Goal: Task Accomplishment & Management: Manage account settings

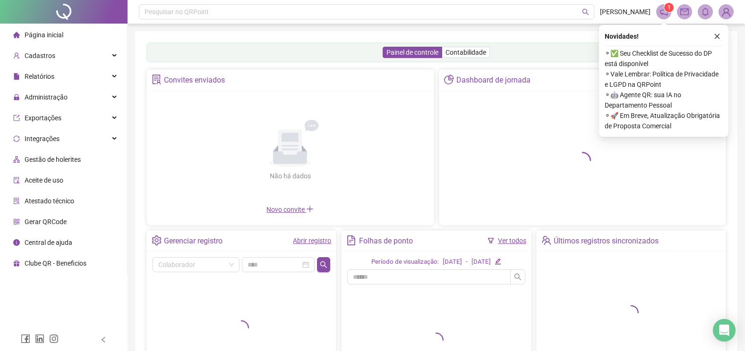
click at [719, 35] on icon "close" at bounding box center [717, 36] width 7 height 7
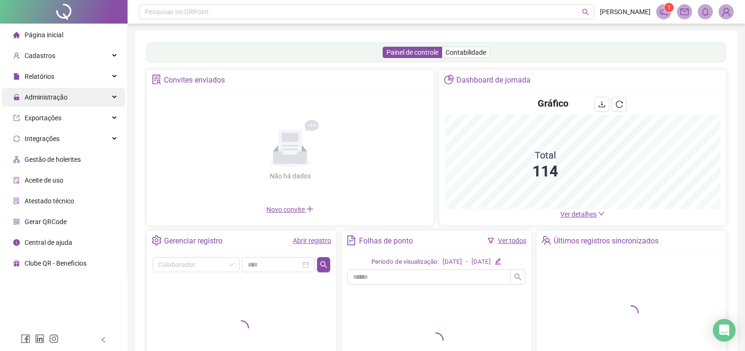
click at [46, 97] on span "Administração" at bounding box center [46, 98] width 43 height 8
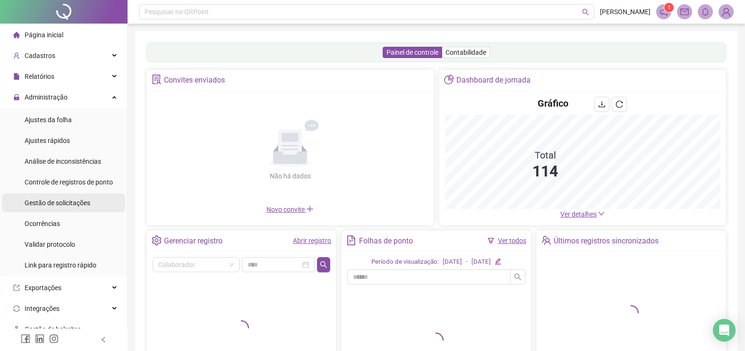
click at [53, 202] on span "Gestão de solicitações" at bounding box center [58, 203] width 66 height 8
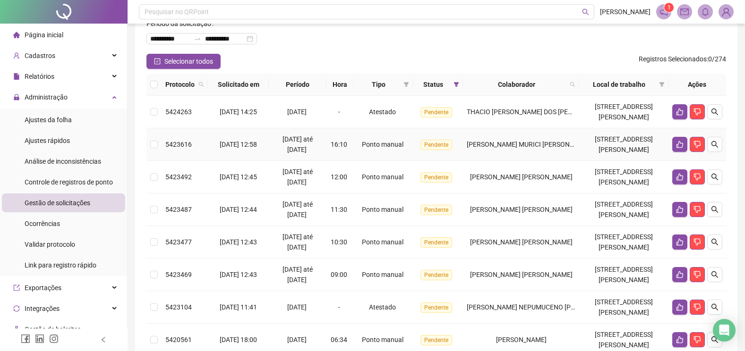
scroll to position [270, 0]
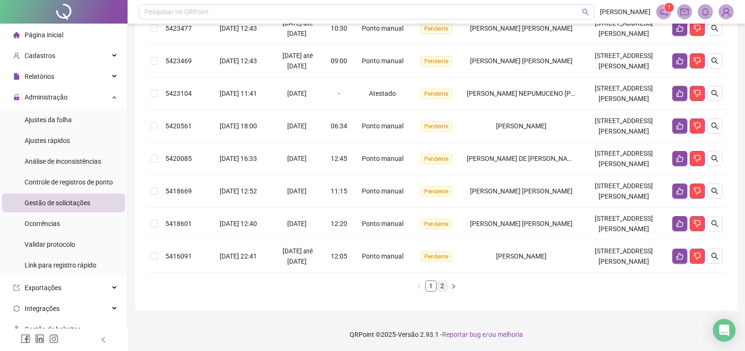
click at [444, 284] on link "2" at bounding box center [442, 286] width 10 height 10
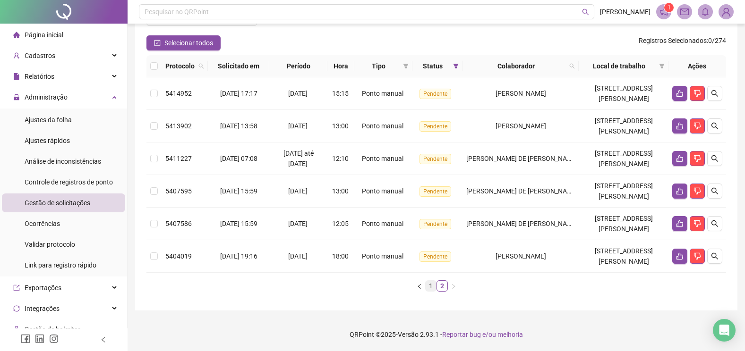
click at [427, 286] on link "1" at bounding box center [431, 286] width 10 height 10
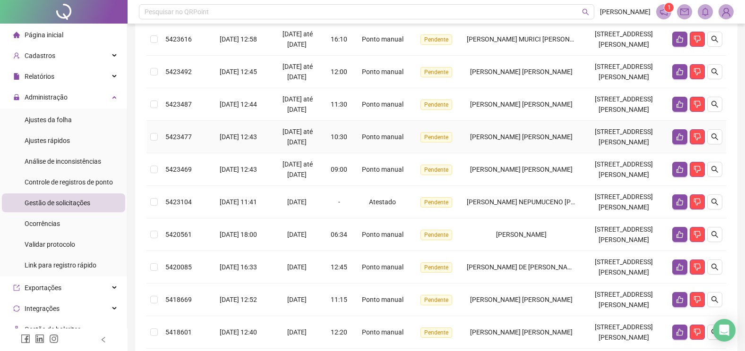
scroll to position [169, 0]
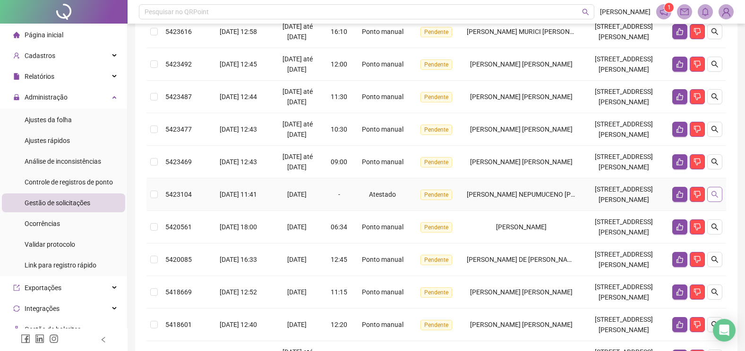
click at [711, 192] on icon "search" at bounding box center [715, 195] width 8 height 8
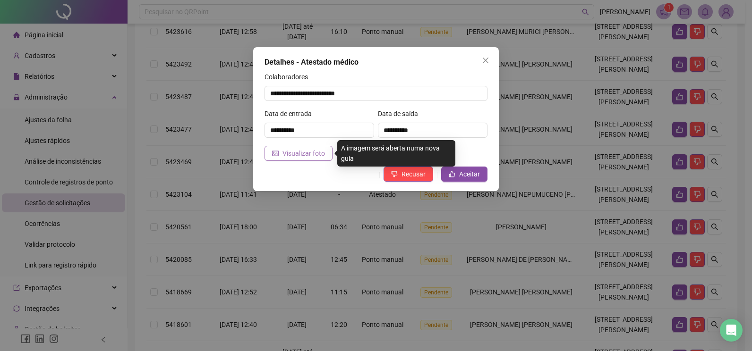
click at [309, 148] on span "Visualizar foto" at bounding box center [303, 153] width 43 height 10
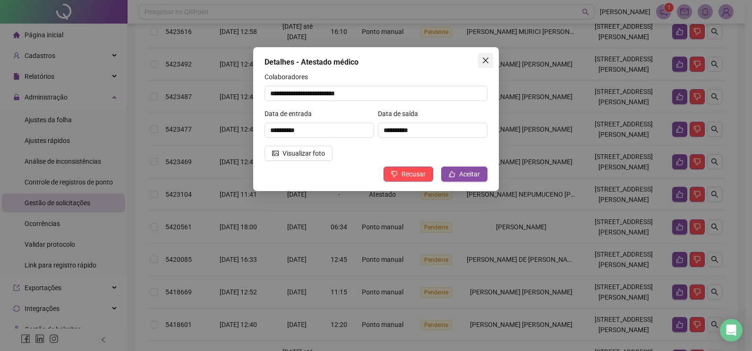
click at [485, 66] on button "Close" at bounding box center [485, 60] width 15 height 15
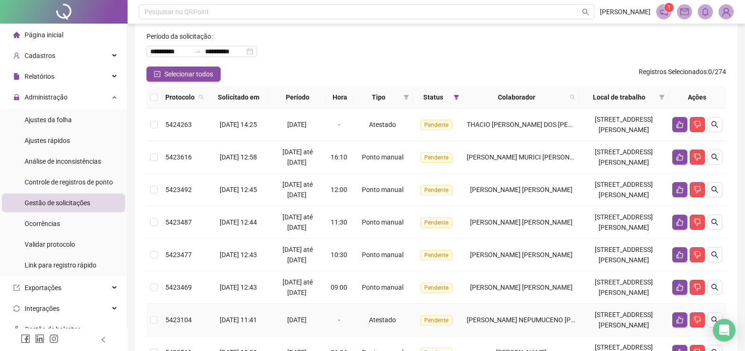
scroll to position [27, 0]
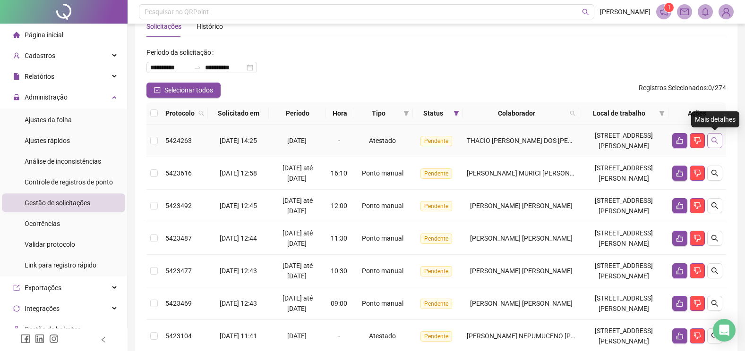
click at [715, 140] on icon "search" at bounding box center [715, 141] width 8 height 8
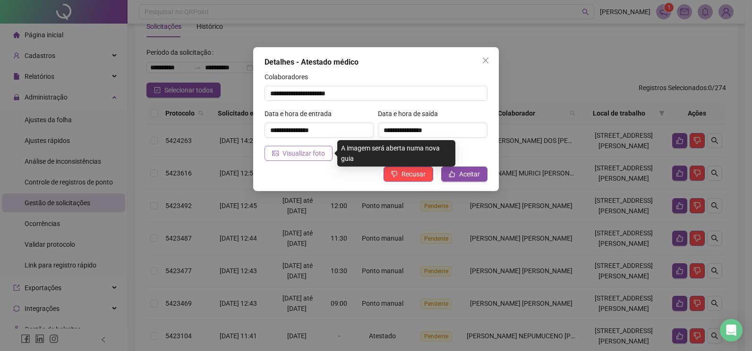
click at [307, 151] on span "Visualizar foto" at bounding box center [303, 153] width 43 height 10
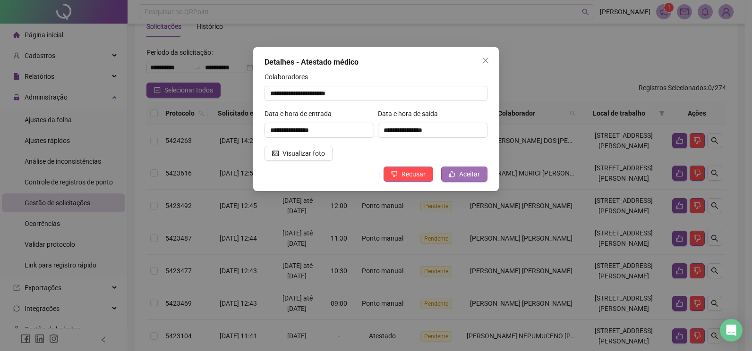
click at [458, 173] on button "Aceitar" at bounding box center [464, 174] width 46 height 15
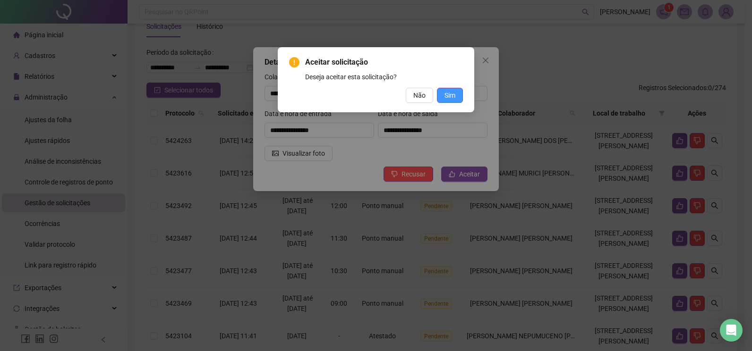
click at [454, 94] on span "Sim" at bounding box center [449, 95] width 11 height 10
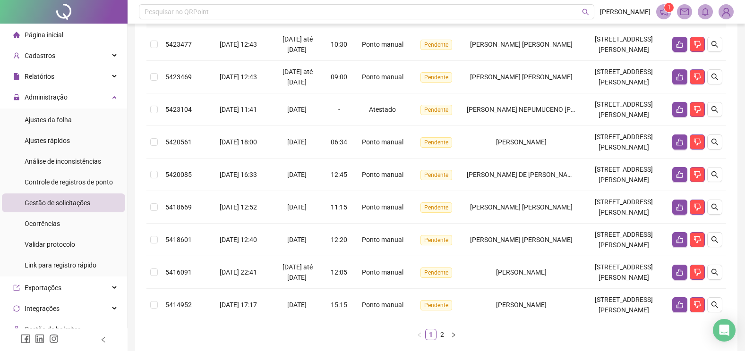
scroll to position [263, 0]
